Goal: Information Seeking & Learning: Learn about a topic

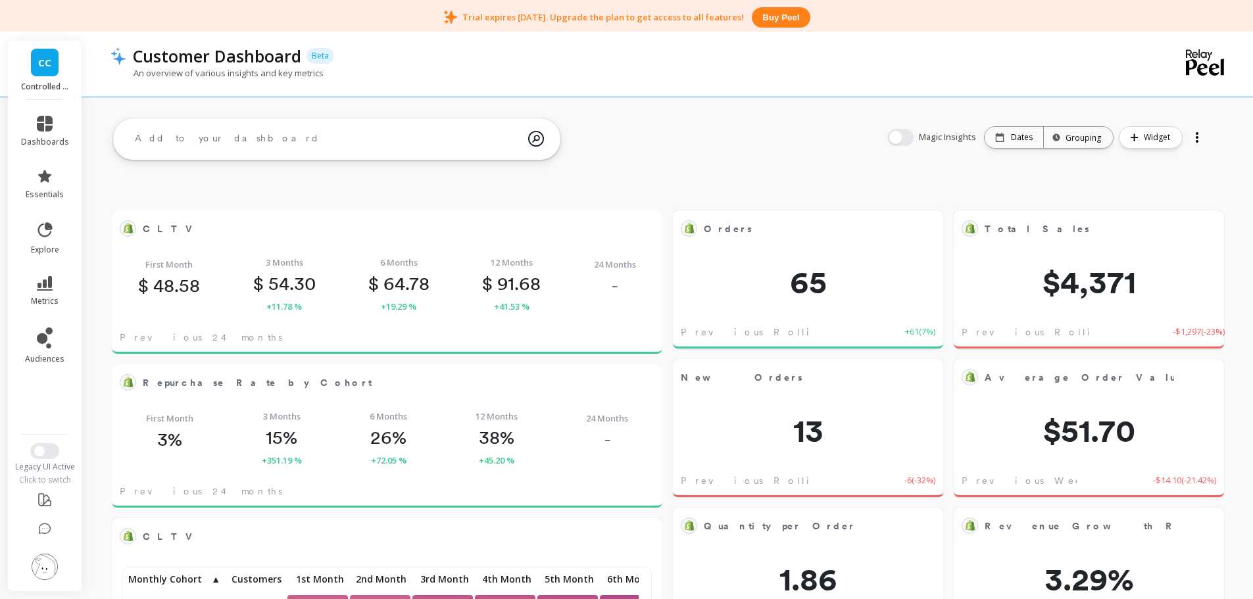
scroll to position [352, 503]
click at [42, 128] on icon at bounding box center [45, 124] width 16 height 16
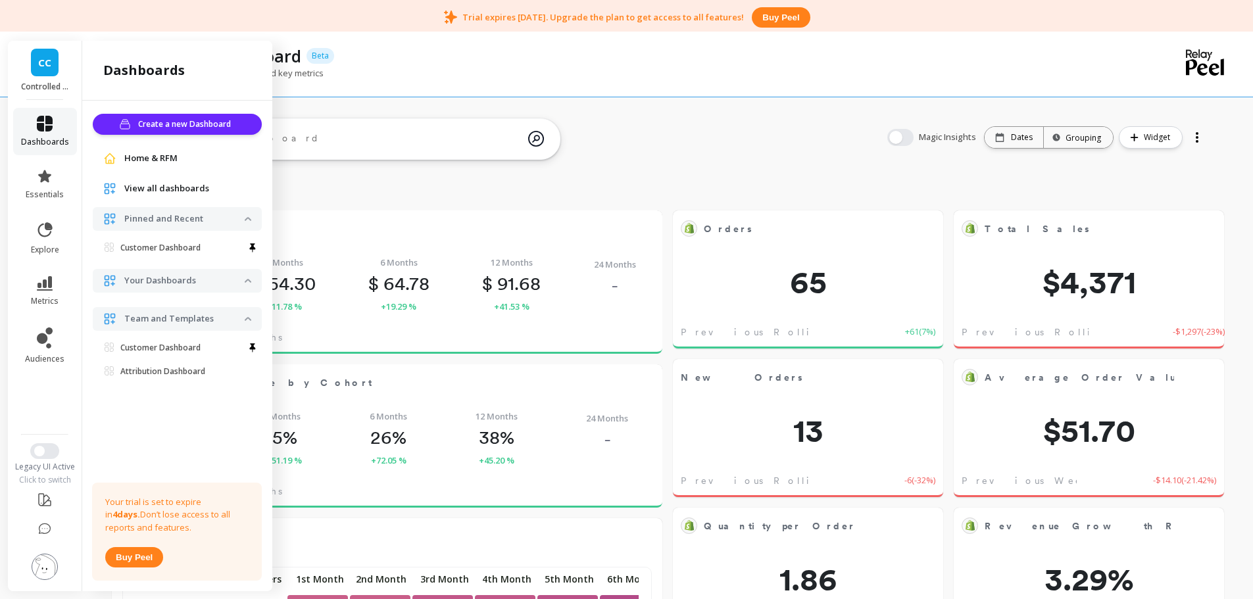
click at [42, 126] on icon at bounding box center [45, 124] width 16 height 16
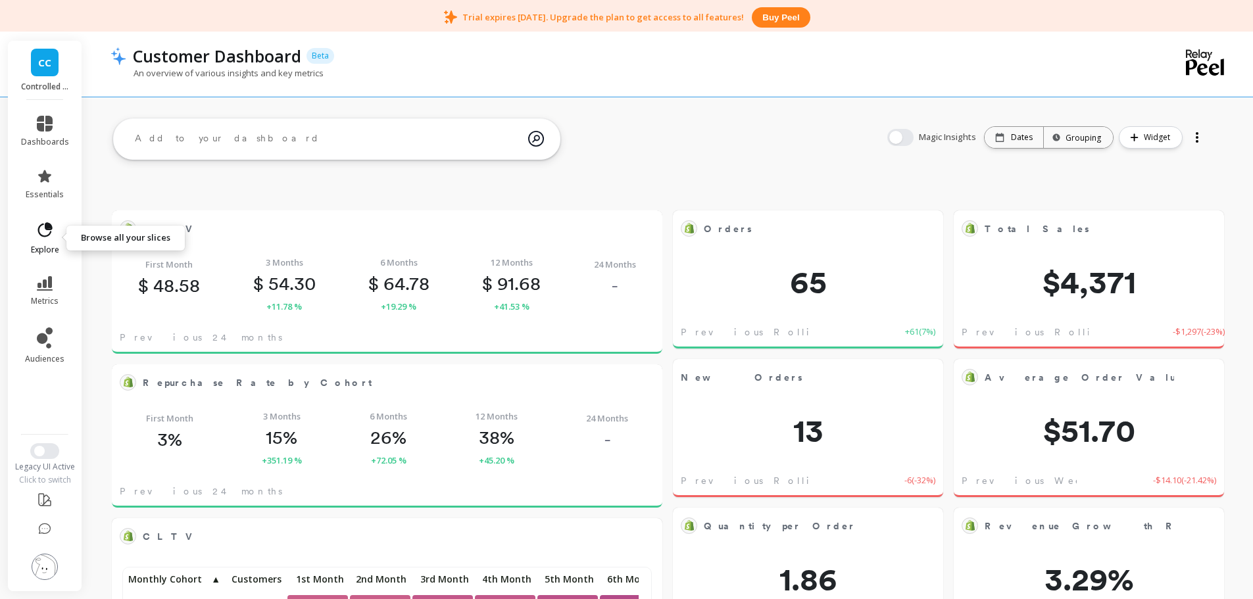
click at [46, 245] on span "explore" at bounding box center [45, 250] width 28 height 11
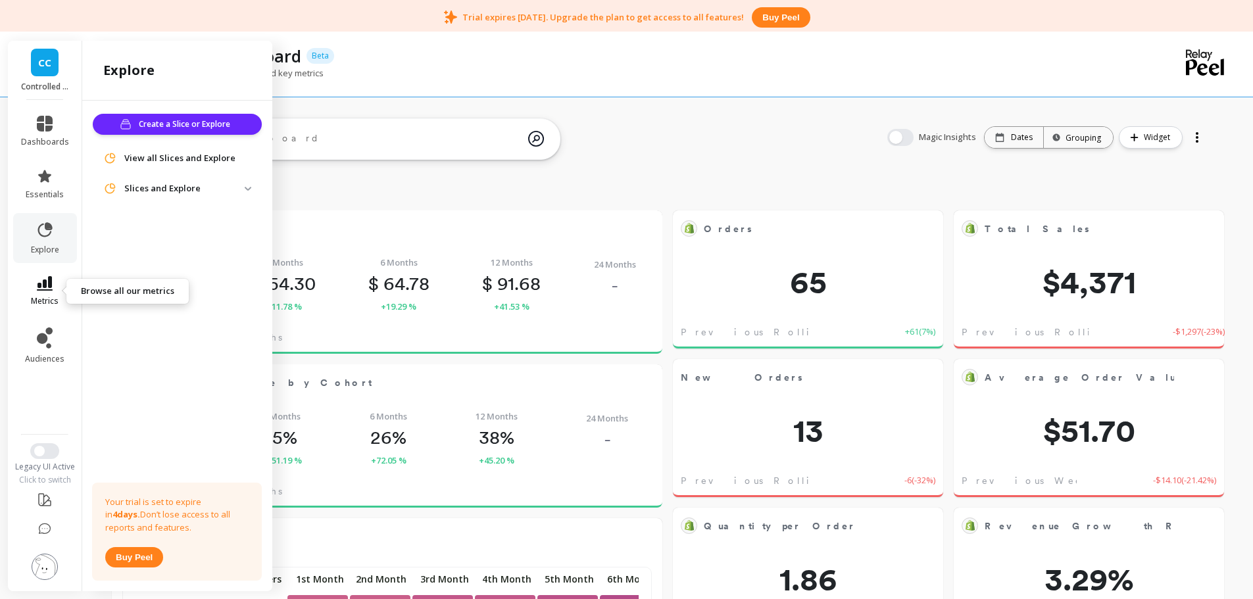
click at [49, 277] on icon at bounding box center [45, 283] width 16 height 14
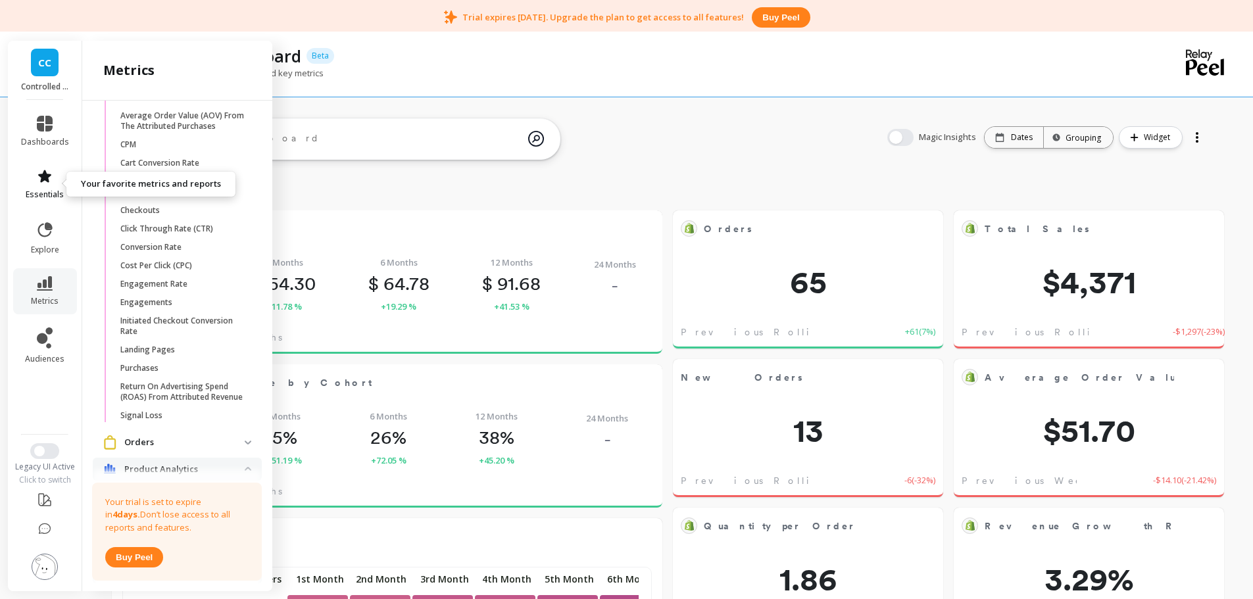
click at [45, 185] on link "essentials" at bounding box center [45, 184] width 48 height 32
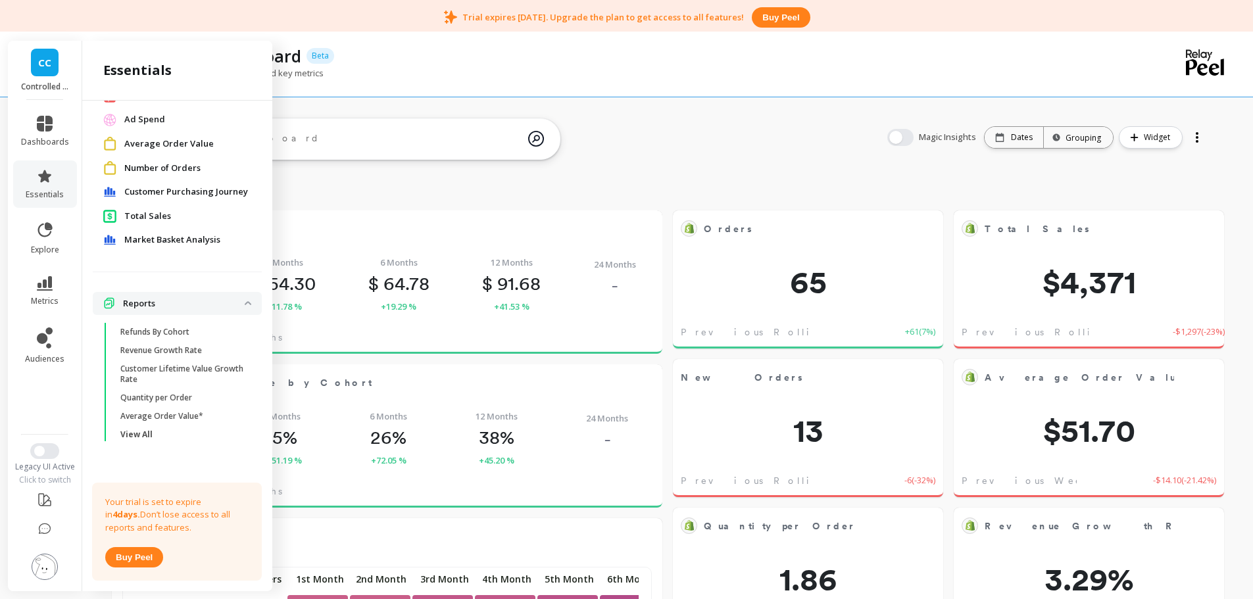
scroll to position [0, 0]
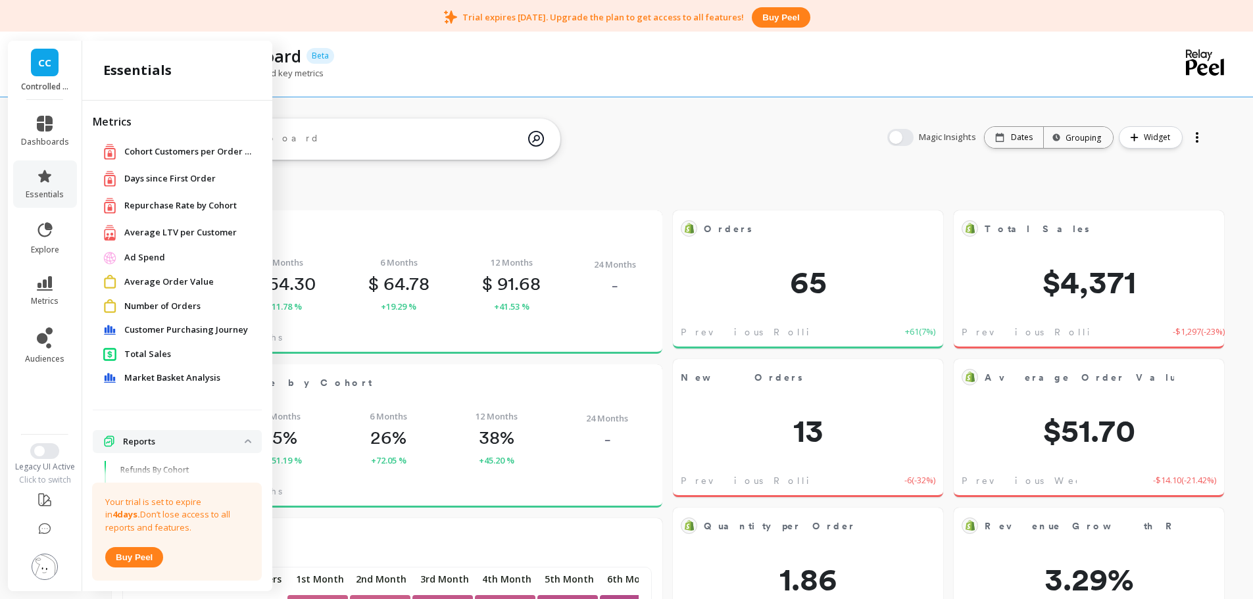
click at [161, 305] on span "Number of Orders" at bounding box center [162, 306] width 76 height 13
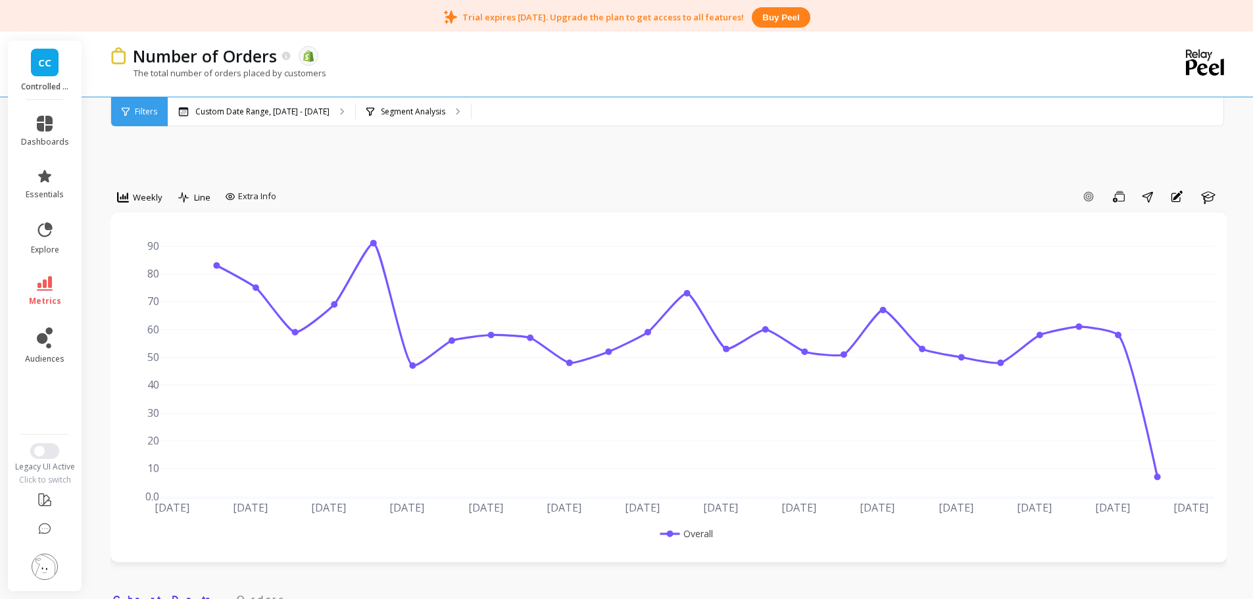
click at [47, 68] on span "CC" at bounding box center [44, 62] width 13 height 15
click at [159, 204] on div "Weekly" at bounding box center [139, 197] width 45 height 16
click at [170, 299] on div "Monthly" at bounding box center [159, 302] width 75 height 12
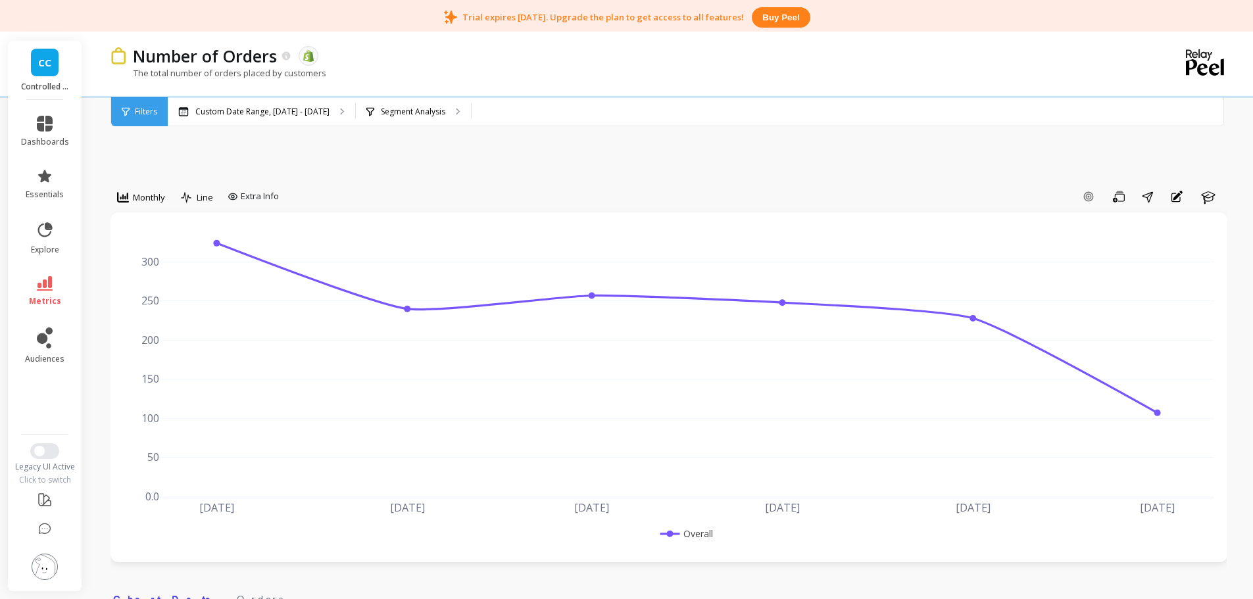
click at [28, 139] on span "dashboards" at bounding box center [45, 142] width 48 height 11
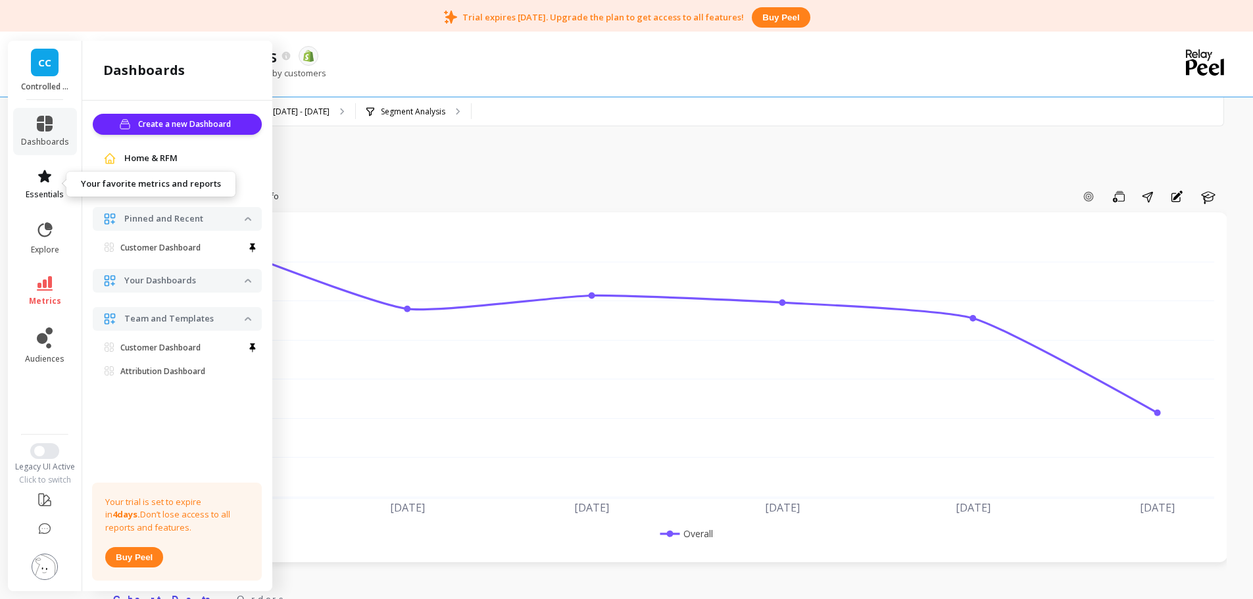
click at [46, 185] on link "essentials" at bounding box center [45, 184] width 48 height 32
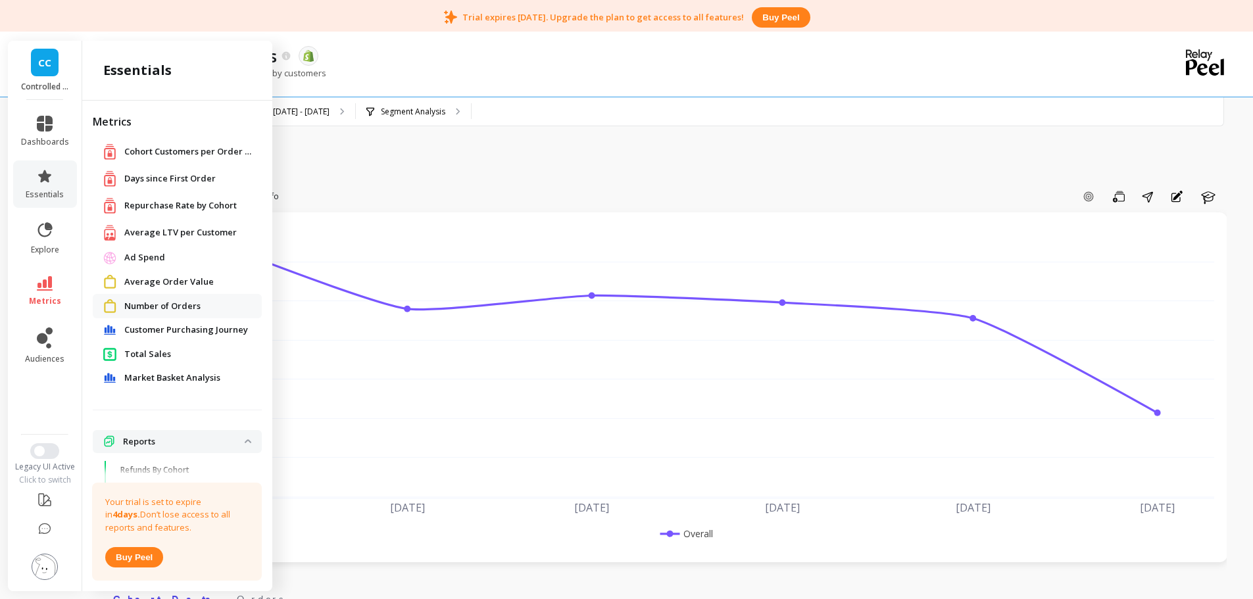
click at [141, 353] on span "Total Sales" at bounding box center [147, 354] width 47 height 13
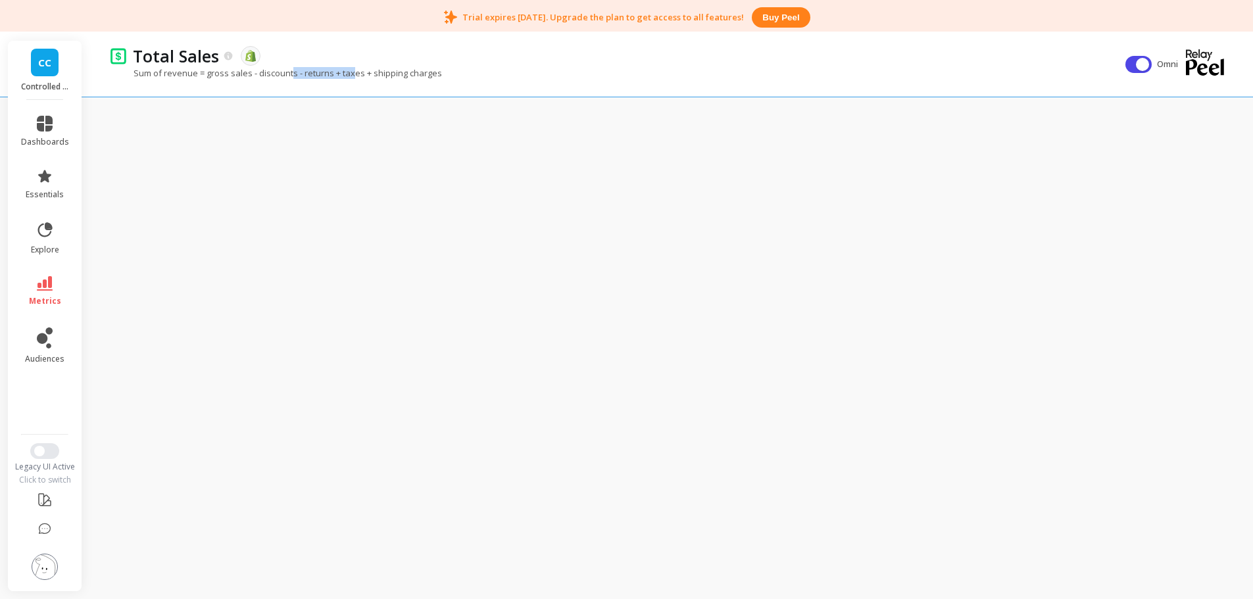
drag, startPoint x: 292, startPoint y: 74, endPoint x: 355, endPoint y: 74, distance: 63.2
click at [355, 74] on p "Sum of revenue = gross sales - discounts - returns + taxes + shipping charges" at bounding box center [277, 73] width 332 height 12
click at [40, 455] on span "Switch to New UI" at bounding box center [39, 451] width 11 height 11
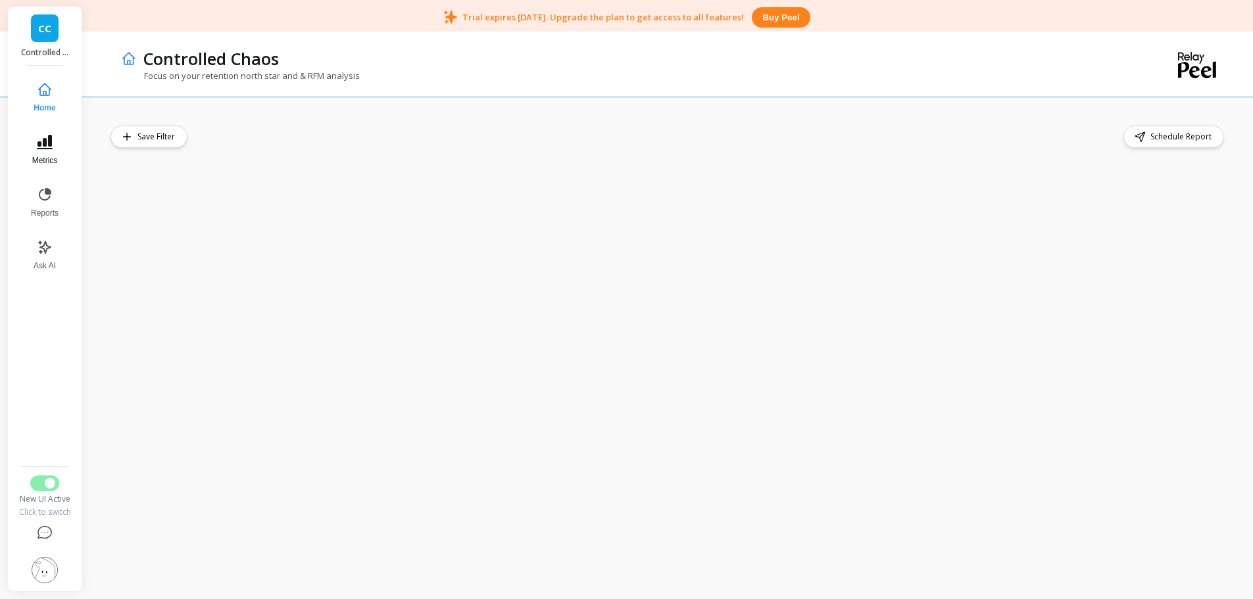
click at [34, 145] on button "Metrics" at bounding box center [44, 149] width 43 height 47
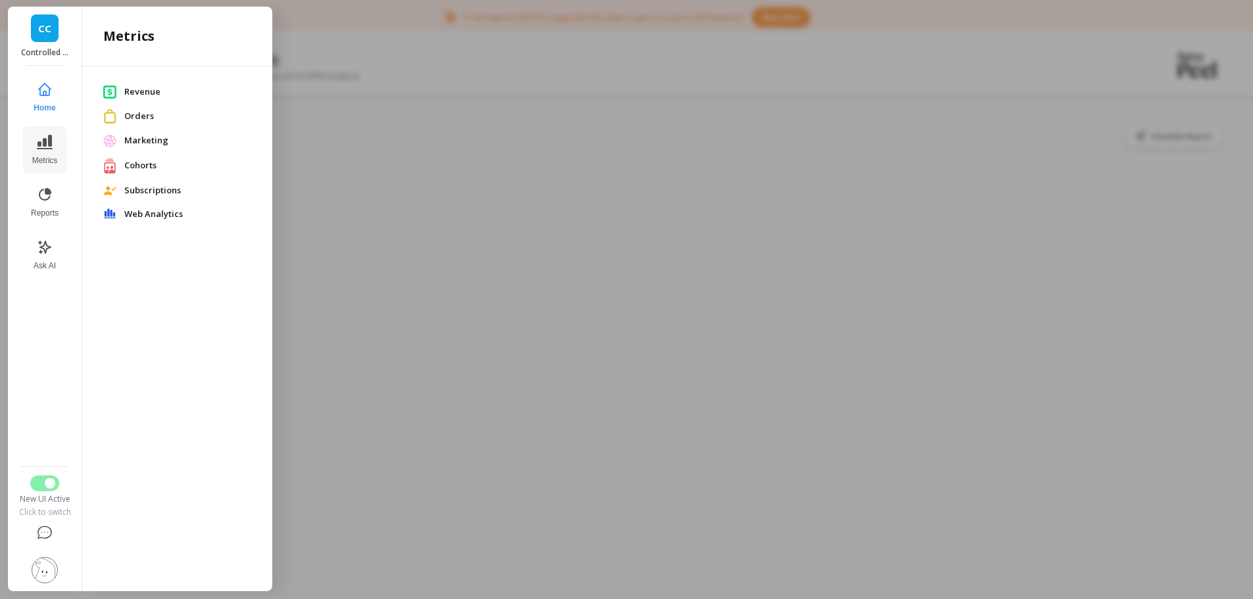
click at [145, 94] on span "Revenue" at bounding box center [187, 92] width 127 height 13
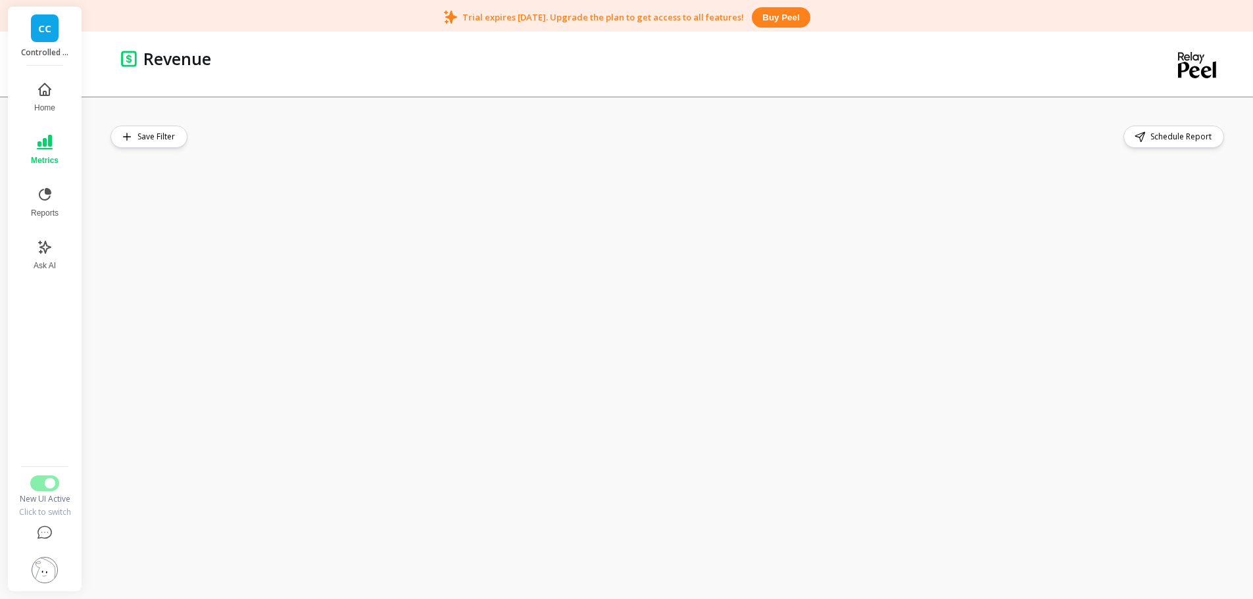
click at [42, 37] on link "CC" at bounding box center [45, 28] width 28 height 28
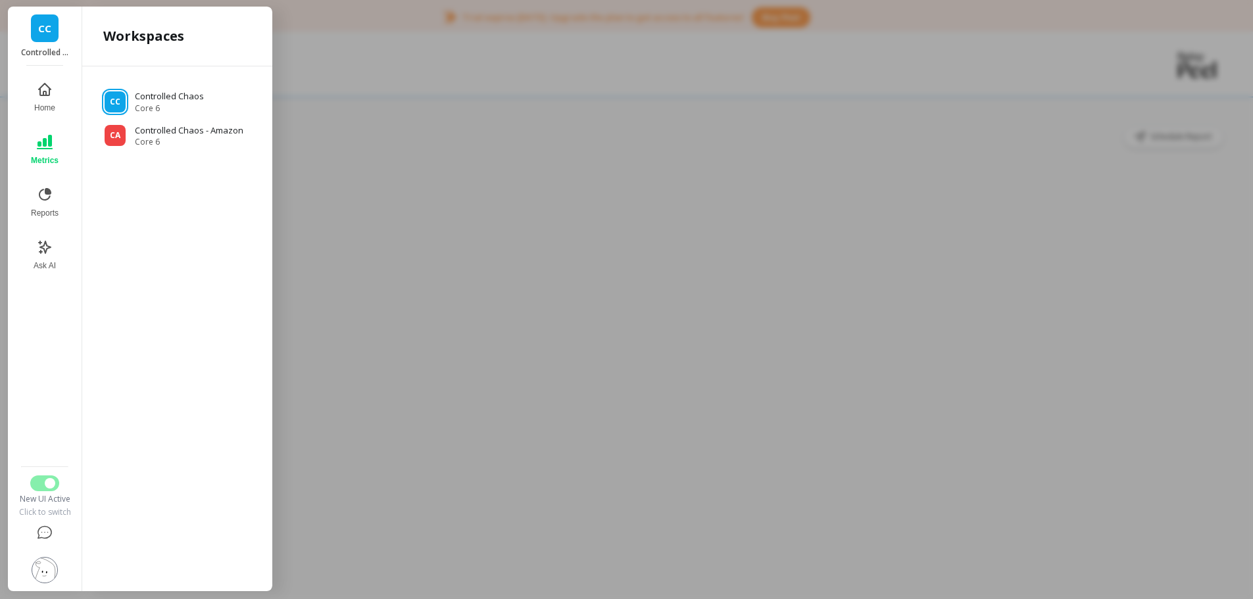
click at [468, 117] on div at bounding box center [626, 299] width 1253 height 599
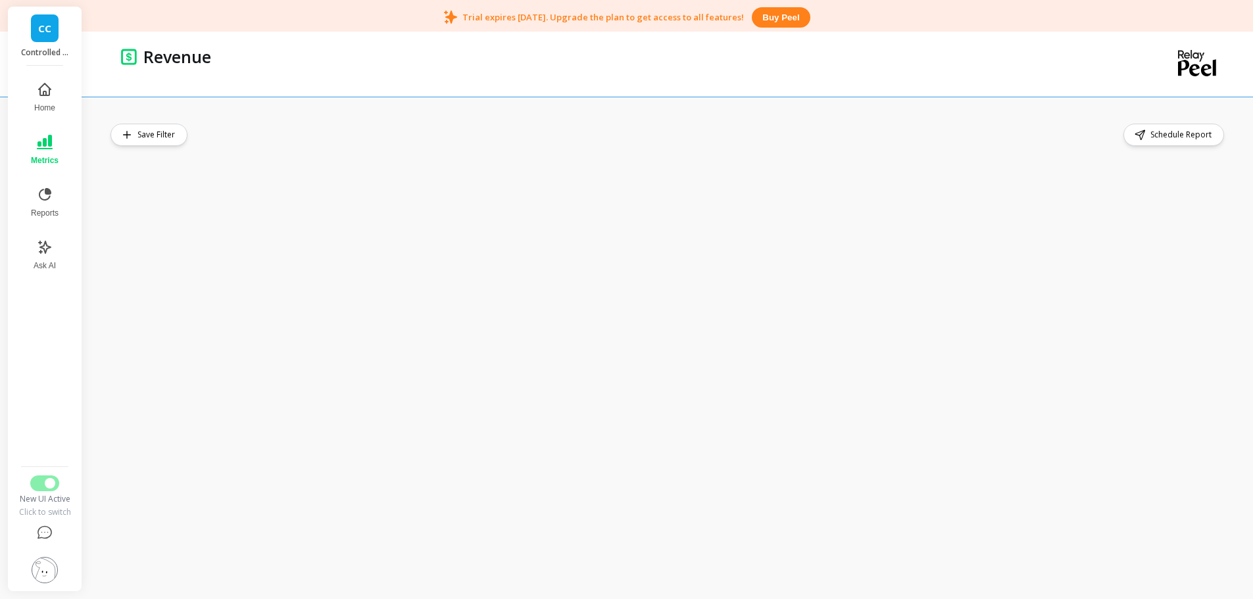
scroll to position [34, 0]
